Goal: Task Accomplishment & Management: Use online tool/utility

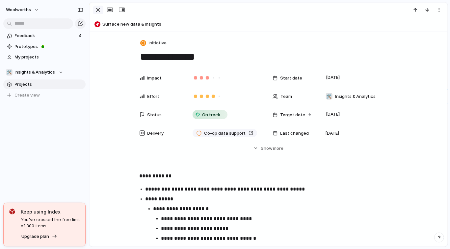
click at [96, 12] on div "button" at bounding box center [98, 10] width 8 height 8
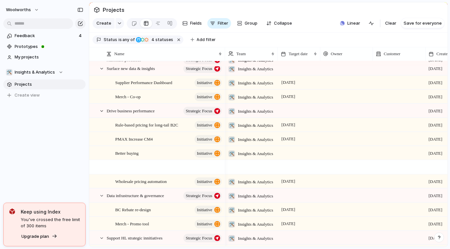
scroll to position [243, 0]
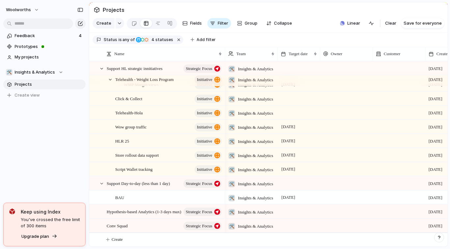
click at [126, 240] on button "Create" at bounding box center [277, 239] width 362 height 13
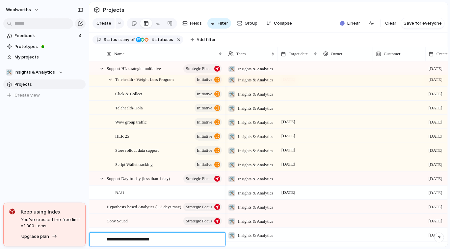
type textarea "**********"
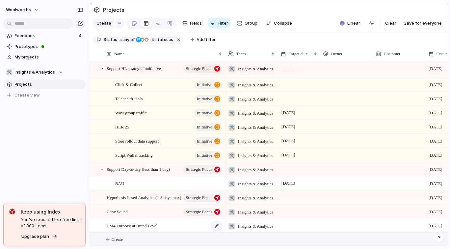
click at [215, 227] on div at bounding box center [216, 226] width 11 height 9
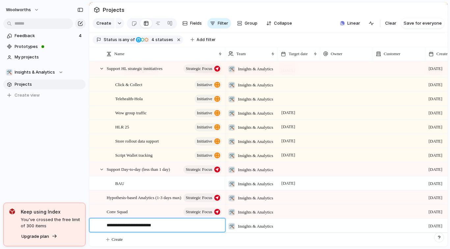
click at [184, 222] on textarea "**********" at bounding box center [164, 226] width 114 height 8
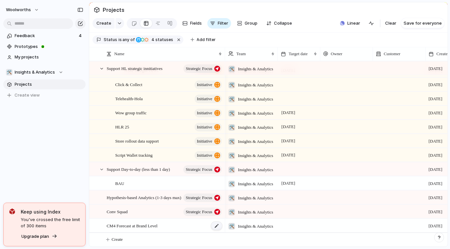
click at [216, 226] on div at bounding box center [216, 226] width 11 height 9
click at [173, 226] on div "CM4 Forecast at Brand Level" at bounding box center [165, 225] width 116 height 13
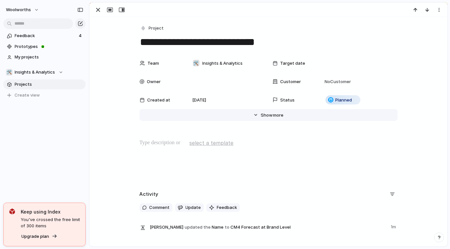
click at [273, 112] on span "more" at bounding box center [278, 115] width 11 height 7
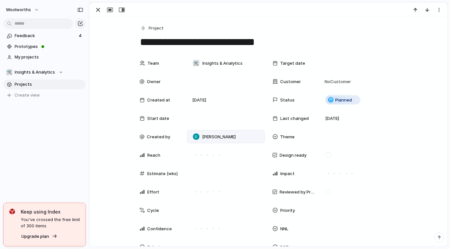
scroll to position [13, 0]
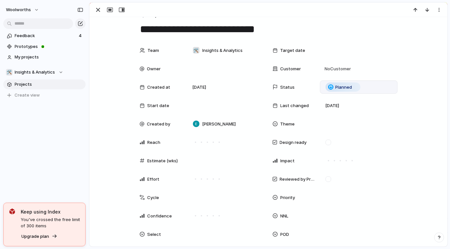
click at [360, 87] on div "Planned" at bounding box center [359, 87] width 72 height 7
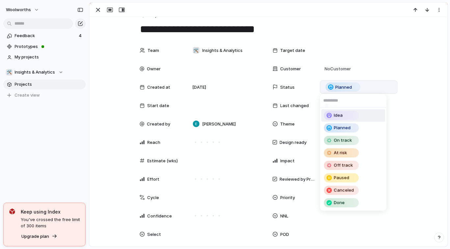
click at [361, 117] on li "Idea" at bounding box center [353, 115] width 64 height 12
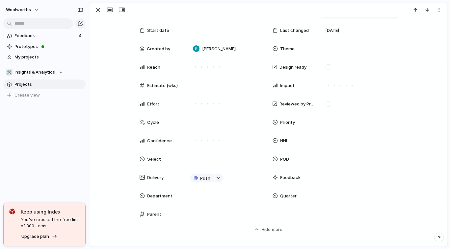
scroll to position [88, 0]
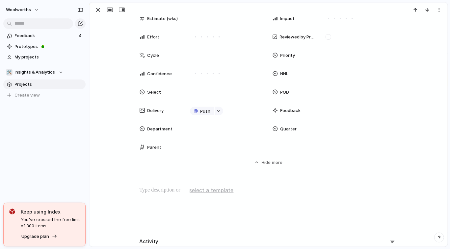
click at [161, 192] on p at bounding box center [268, 190] width 258 height 8
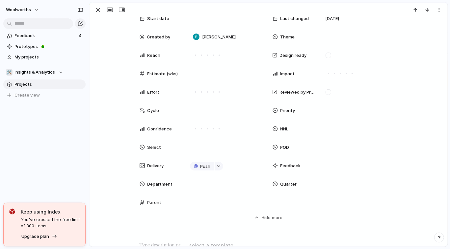
scroll to position [0, 0]
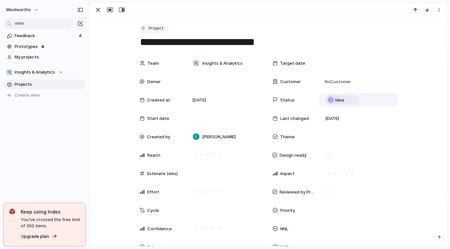
click at [153, 29] on span "Project" at bounding box center [156, 28] width 15 height 7
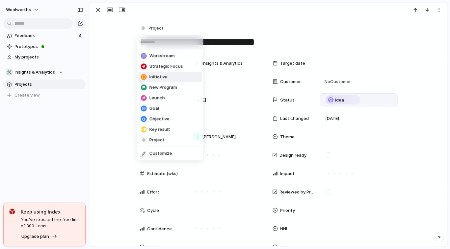
click at [158, 77] on span "Initiative" at bounding box center [158, 77] width 18 height 7
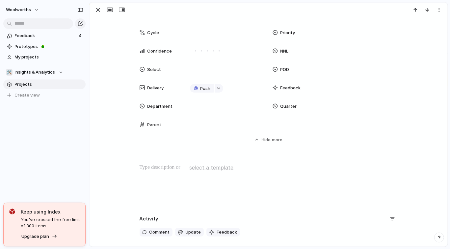
scroll to position [257, 0]
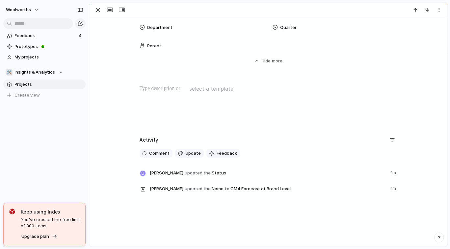
click at [140, 88] on p at bounding box center [268, 89] width 258 height 8
click at [139, 90] on p "**********" at bounding box center [268, 89] width 258 height 8
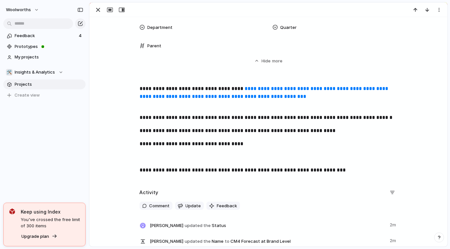
click at [237, 141] on p "**********" at bounding box center [268, 144] width 258 height 8
click at [260, 159] on p at bounding box center [268, 157] width 258 height 8
click at [139, 86] on p "**********" at bounding box center [268, 97] width 258 height 24
click at [170, 148] on div "**********" at bounding box center [268, 132] width 342 height 95
click at [349, 174] on p "**********" at bounding box center [268, 170] width 258 height 8
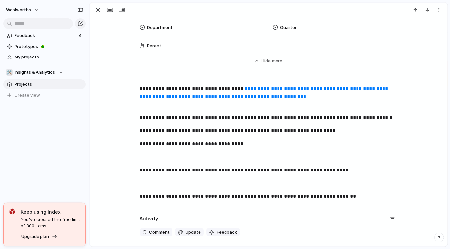
scroll to position [0, 0]
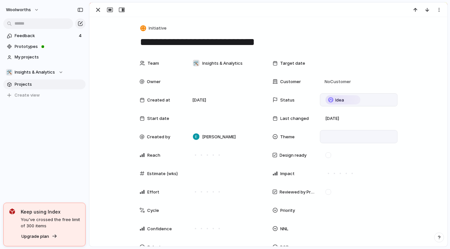
click at [323, 135] on div at bounding box center [359, 136] width 72 height 7
click at [320, 135] on div "🚀 Growth / Experience $ Cost / Efficiency 💊 Pharmacy / Health 💼 Wholesale / B2B…" at bounding box center [225, 124] width 450 height 249
click at [334, 137] on div at bounding box center [359, 136] width 72 height 7
click at [269, 177] on div "🚀 Growth / Experience $ Cost / Efficiency 💊 Pharmacy / Health 💼 Wholesale / B2B…" at bounding box center [225, 124] width 450 height 249
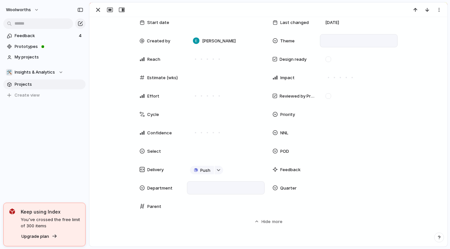
scroll to position [96, 0]
click at [191, 204] on div at bounding box center [226, 206] width 72 height 7
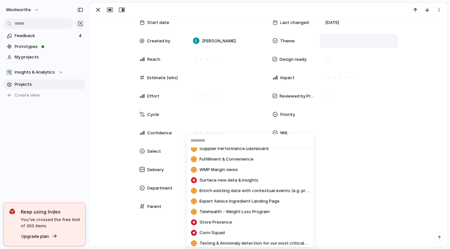
scroll to position [501, 0]
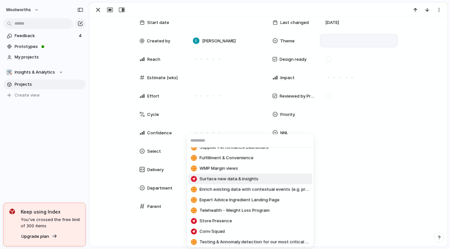
click at [212, 181] on span "Surface new data & insights" at bounding box center [228, 179] width 59 height 7
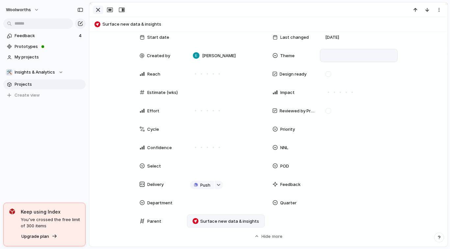
click at [97, 12] on div "button" at bounding box center [98, 10] width 8 height 8
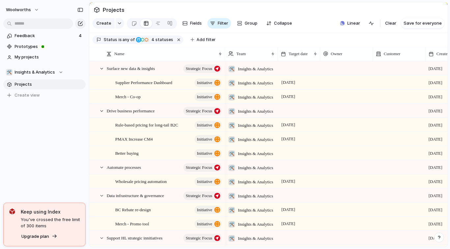
scroll to position [0, 47]
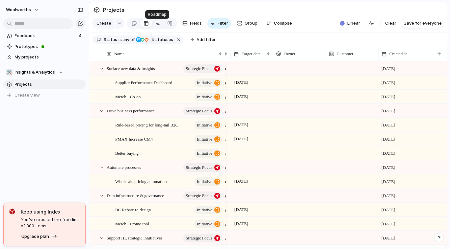
click at [158, 26] on div at bounding box center [157, 23] width 5 height 11
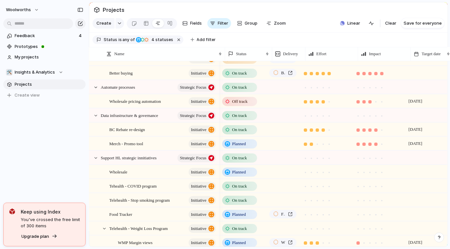
scroll to position [0, 8]
